Goal: Task Accomplishment & Management: Manage account settings

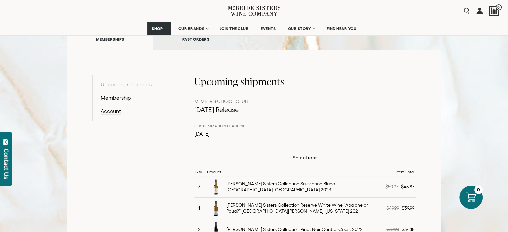
scroll to position [100, 0]
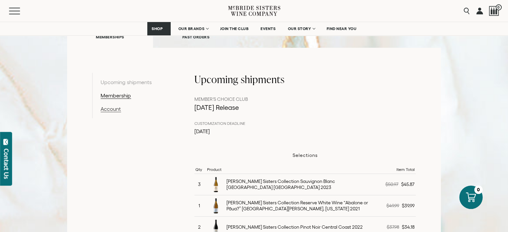
click at [110, 112] on link "Account" at bounding box center [135, 109] width 69 height 8
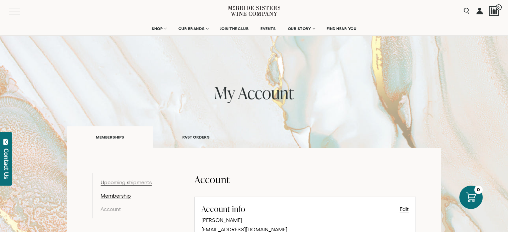
click at [141, 181] on link "Upcoming shipments" at bounding box center [135, 182] width 69 height 8
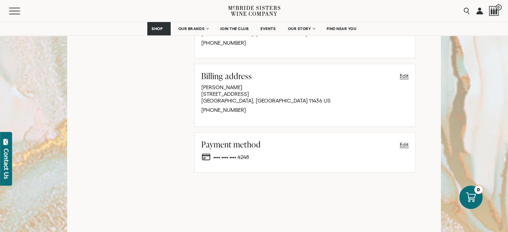
scroll to position [501, 0]
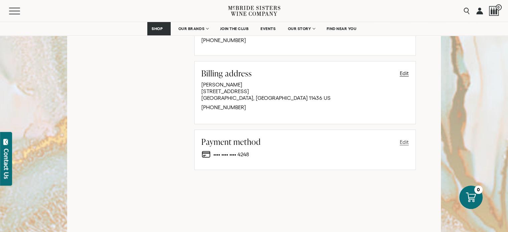
click at [404, 141] on button "Edit" at bounding box center [404, 142] width 9 height 8
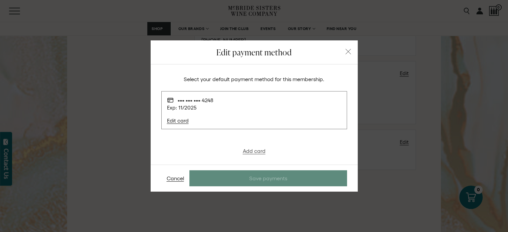
click at [255, 152] on link "Add card" at bounding box center [254, 151] width 23 height 6
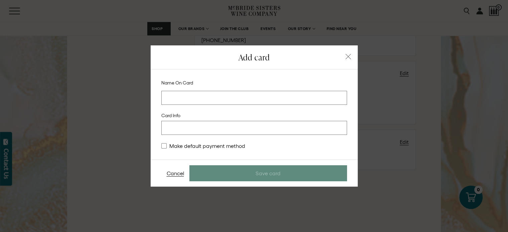
click at [216, 100] on input at bounding box center [254, 98] width 186 height 14
type input "**********"
click at [213, 124] on div at bounding box center [254, 128] width 186 height 14
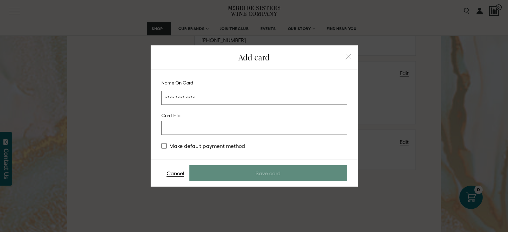
click at [211, 121] on div "Card info" at bounding box center [254, 124] width 186 height 22
type stripe-elements "[object Object]"
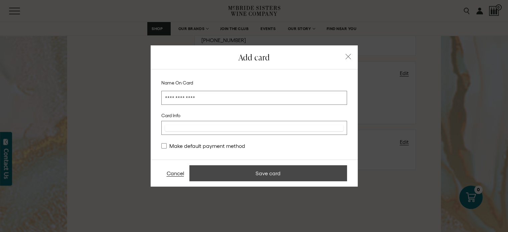
click at [274, 171] on button "Save card" at bounding box center [268, 173] width 158 height 16
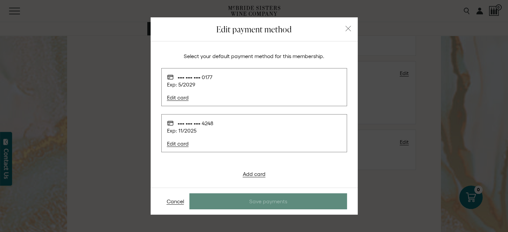
click at [233, 85] on p "Exp: 5 / 2029" at bounding box center [251, 84] width 168 height 8
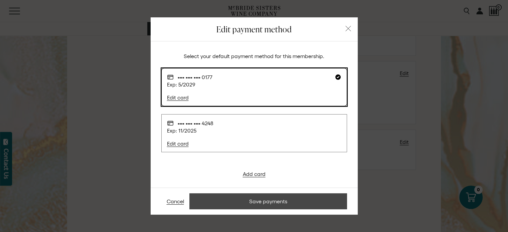
click at [257, 201] on button "Save payments" at bounding box center [268, 201] width 158 height 16
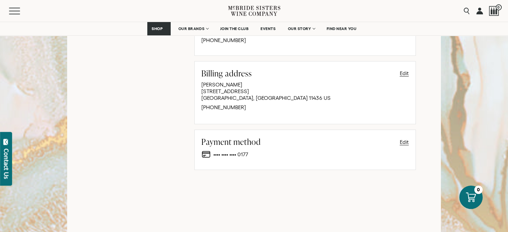
click at [479, 10] on link at bounding box center [479, 11] width 7 height 22
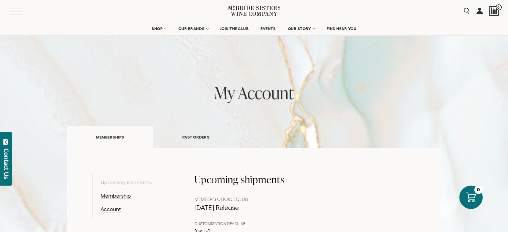
click at [13, 8] on button "Menu" at bounding box center [21, 11] width 24 height 7
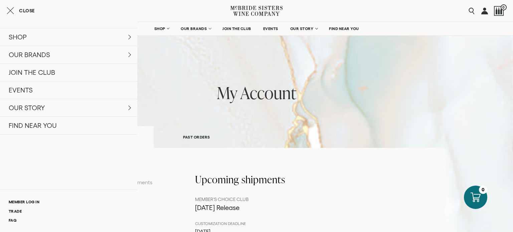
click at [484, 11] on link at bounding box center [484, 11] width 7 height 22
